Goal: Transaction & Acquisition: Purchase product/service

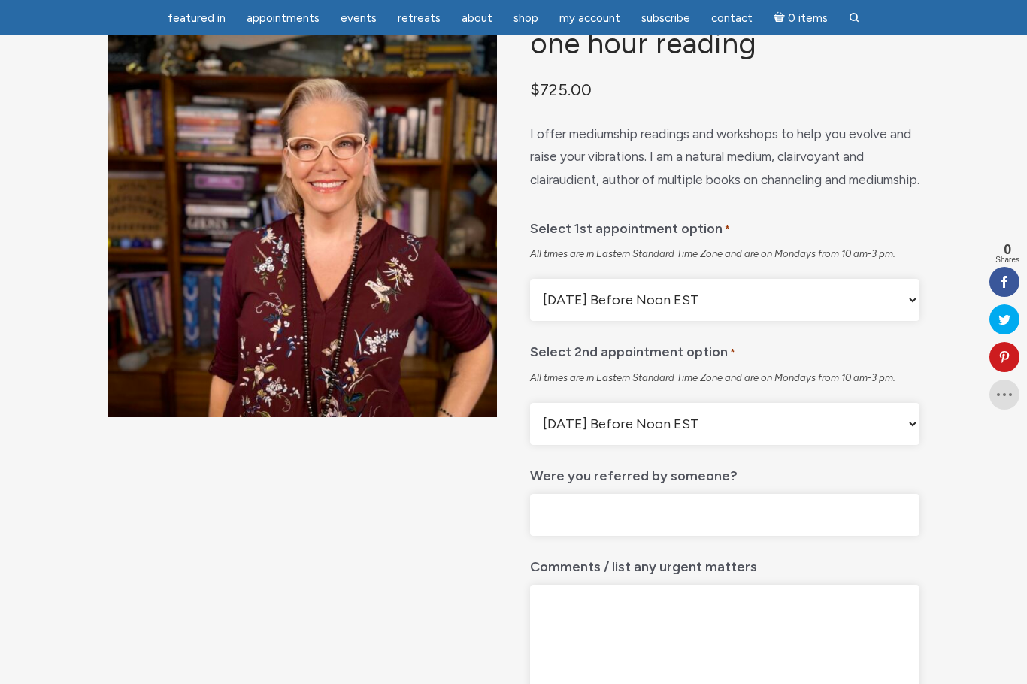
scroll to position [105, 0]
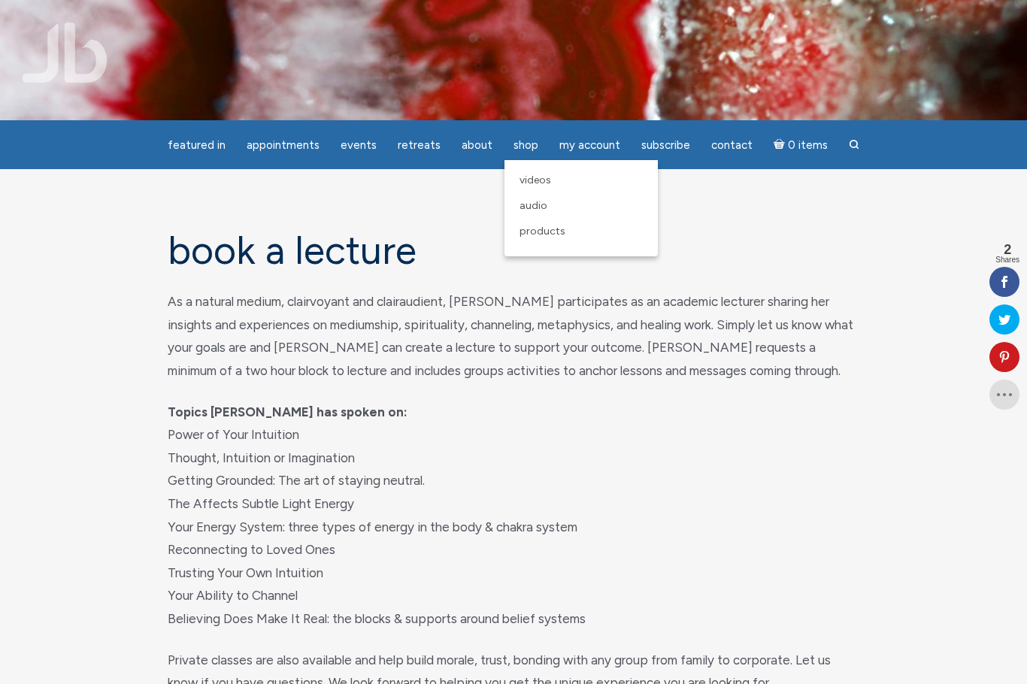
click at [537, 174] on link "Videos" at bounding box center [581, 181] width 138 height 26
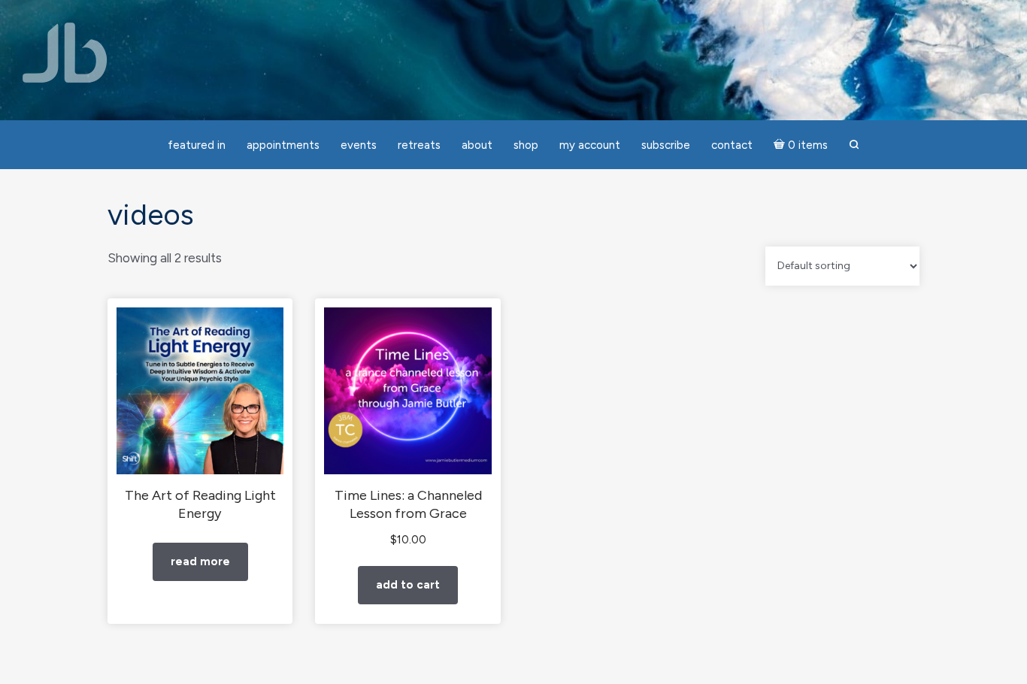
click at [213, 581] on link "Read more" at bounding box center [201, 562] width 96 height 38
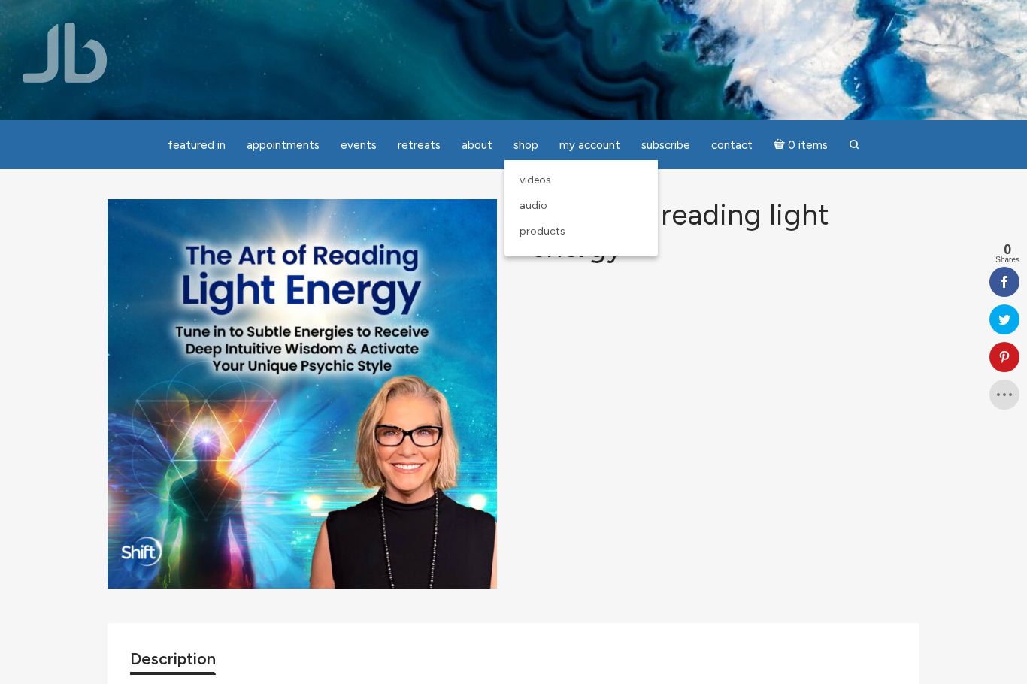
click at [545, 233] on span "Products" at bounding box center [543, 231] width 46 height 13
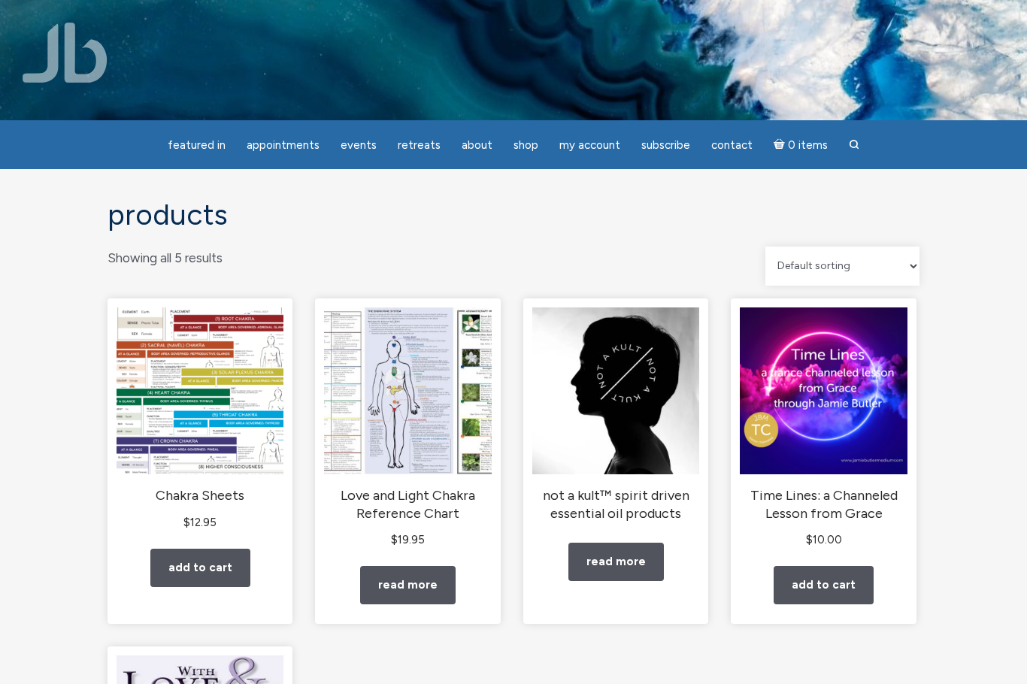
click at [426, 428] on img "main" at bounding box center [407, 391] width 167 height 167
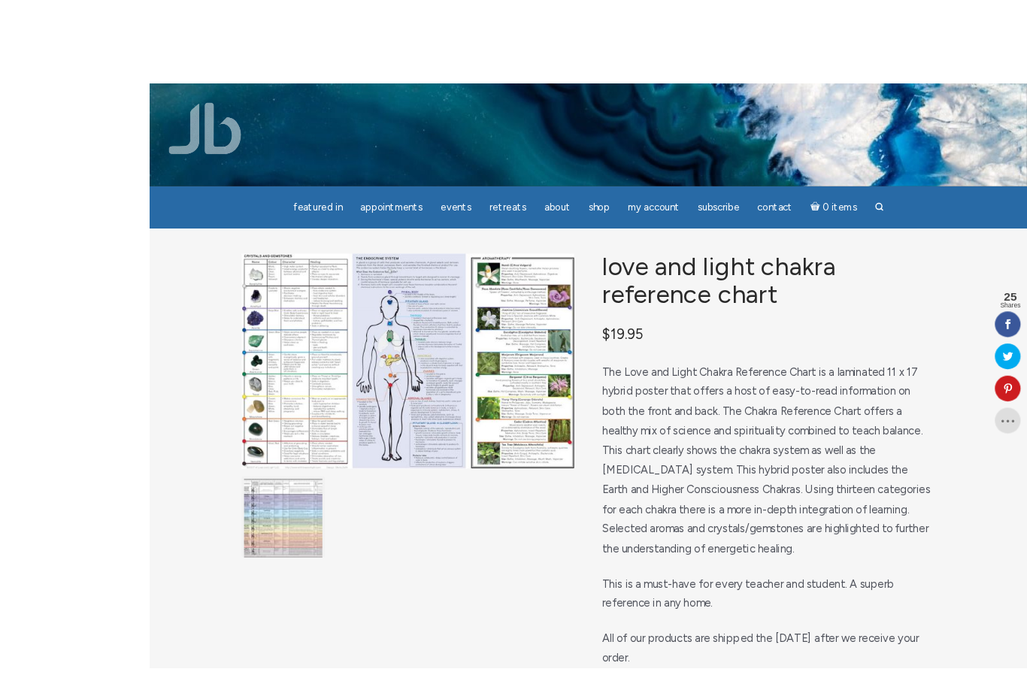
scroll to position [5, 0]
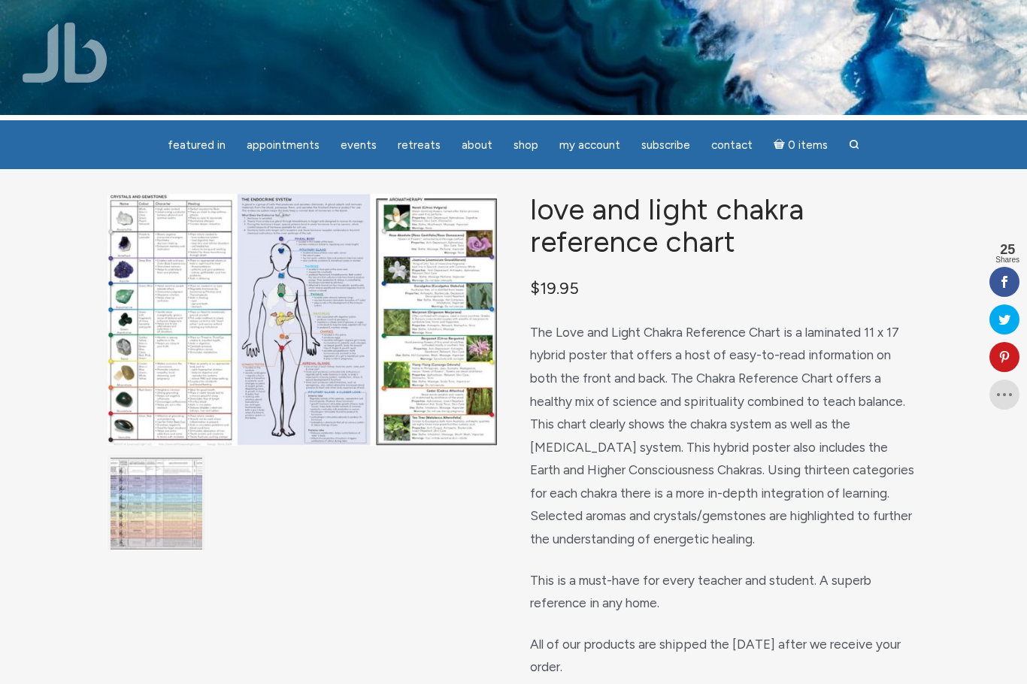
click at [885, 280] on div "Love and Light Chakra Reference Chart $ 19.95 The Love and Light Chakra Referen…" at bounding box center [725, 527] width 390 height 667
